Goal: Obtain resource: Download file/media

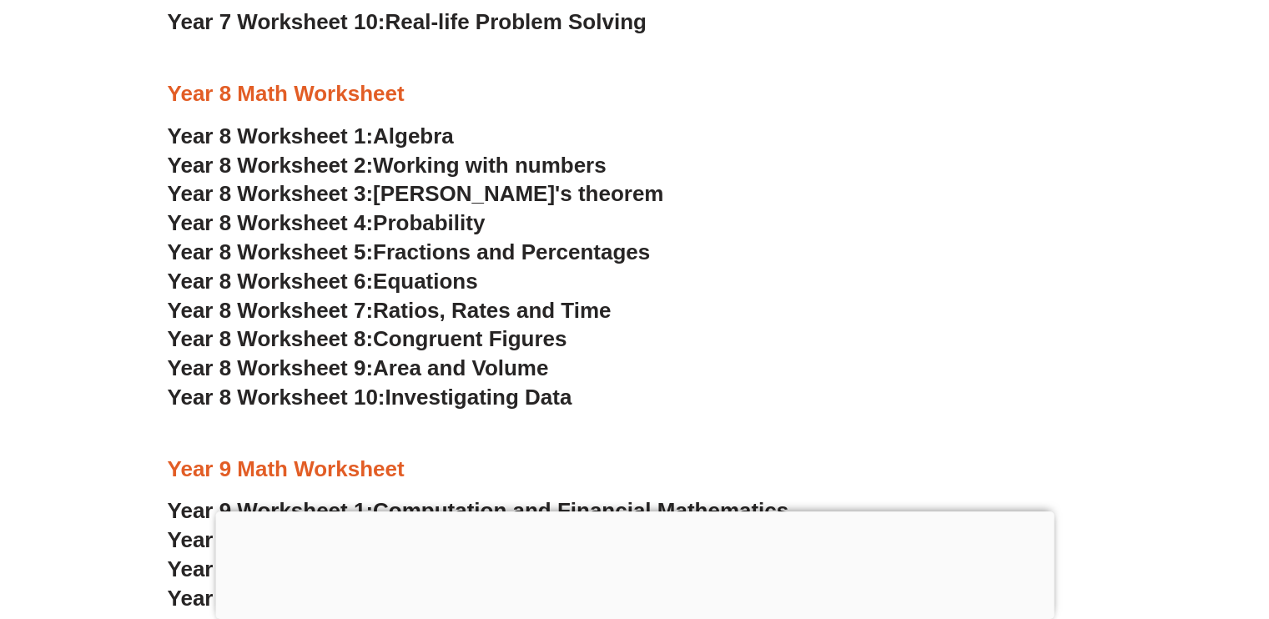
scroll to position [5002, 0]
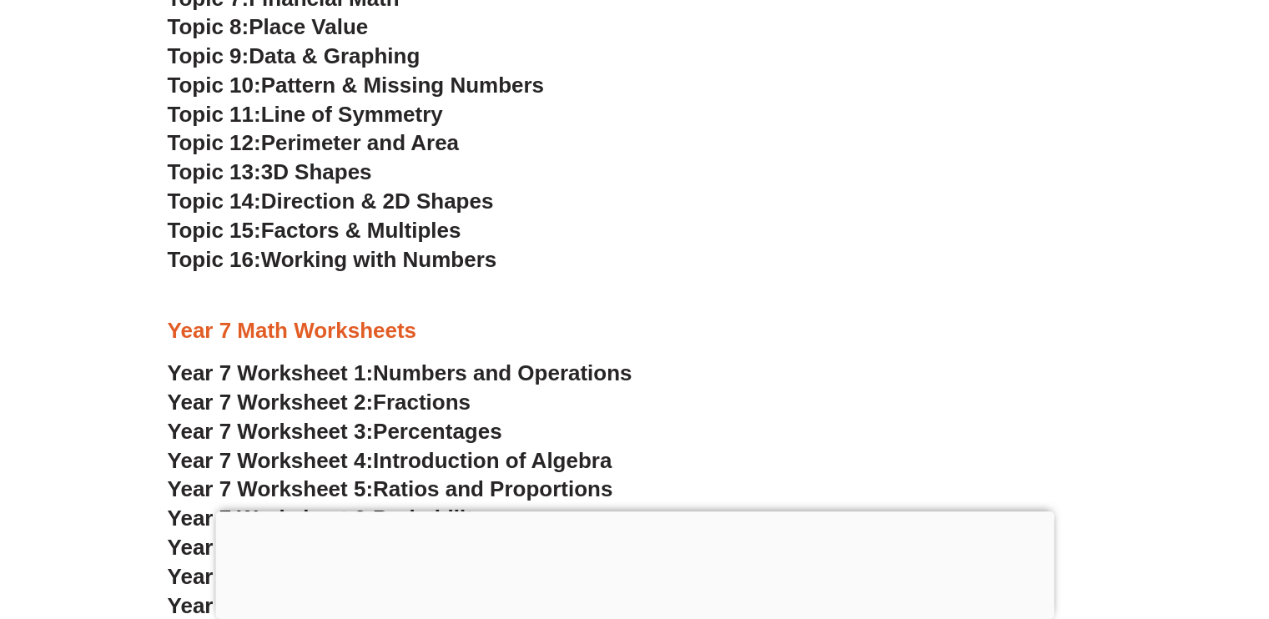
scroll to position [4451, 0]
